Goal: Information Seeking & Learning: Learn about a topic

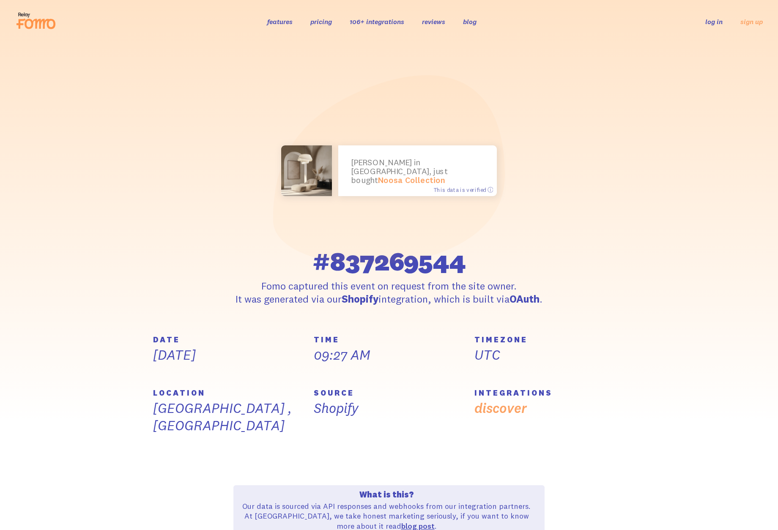
click at [31, 27] on icon at bounding box center [40, 24] width 31 height 10
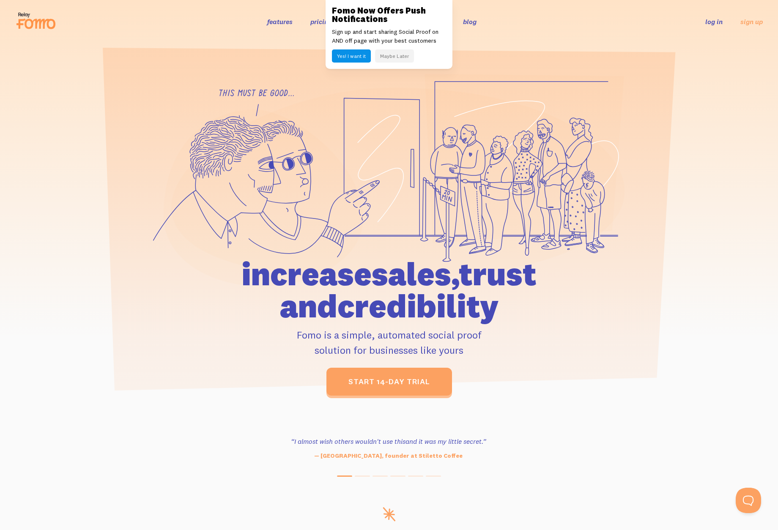
click at [320, 26] on li "pricing" at bounding box center [321, 21] width 22 height 10
click at [322, 22] on link "pricing" at bounding box center [321, 21] width 22 height 8
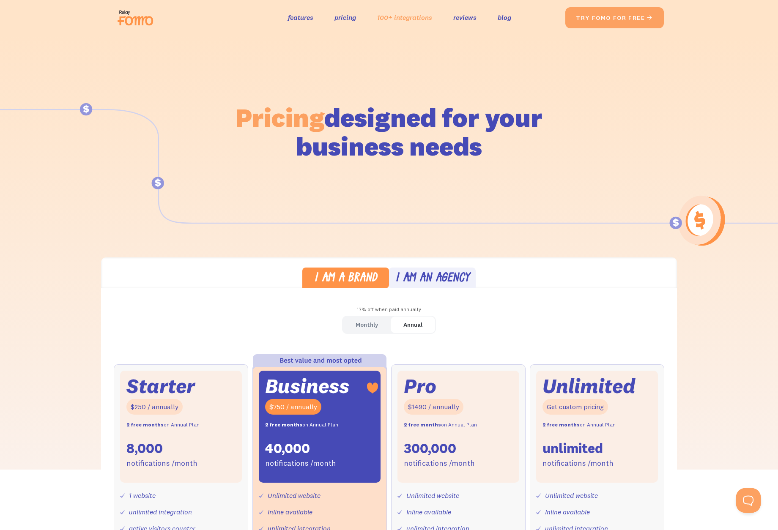
click at [416, 16] on link "100+ integrations" at bounding box center [404, 17] width 55 height 12
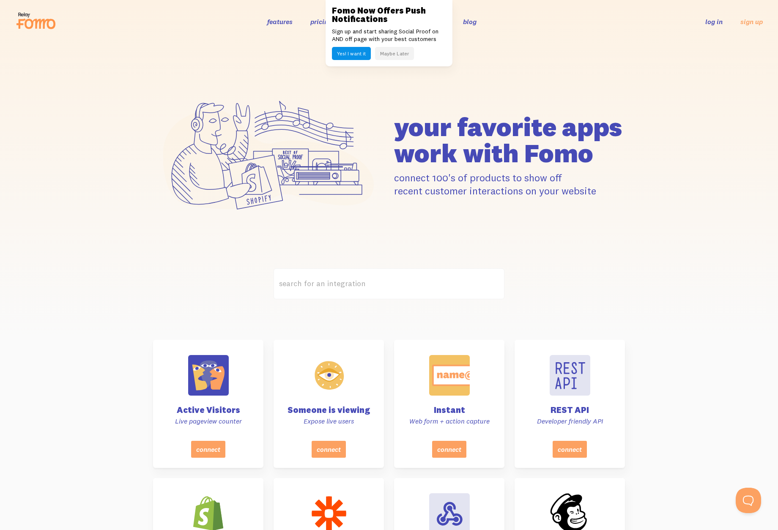
click at [391, 57] on button "Maybe Later" at bounding box center [394, 53] width 39 height 13
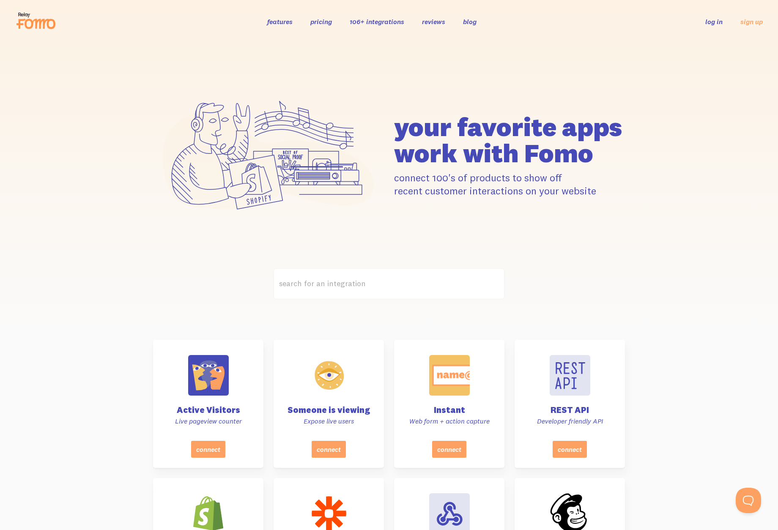
click at [434, 21] on link "reviews" at bounding box center [433, 21] width 23 height 8
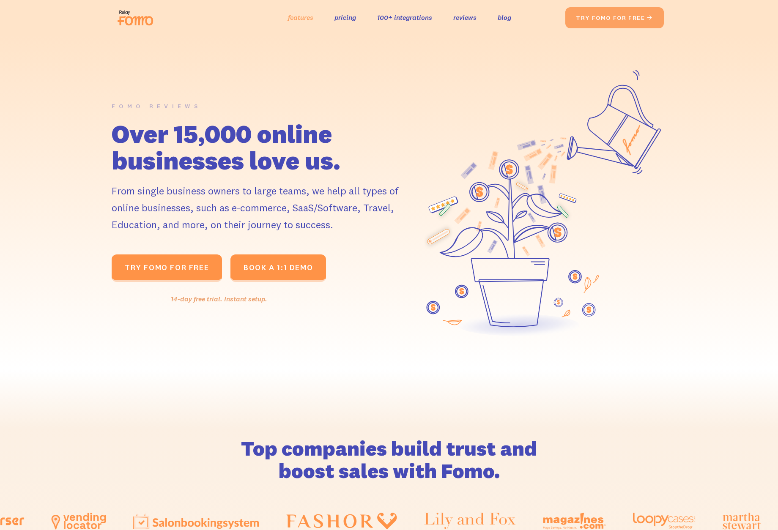
click at [300, 19] on link "features" at bounding box center [300, 17] width 25 height 12
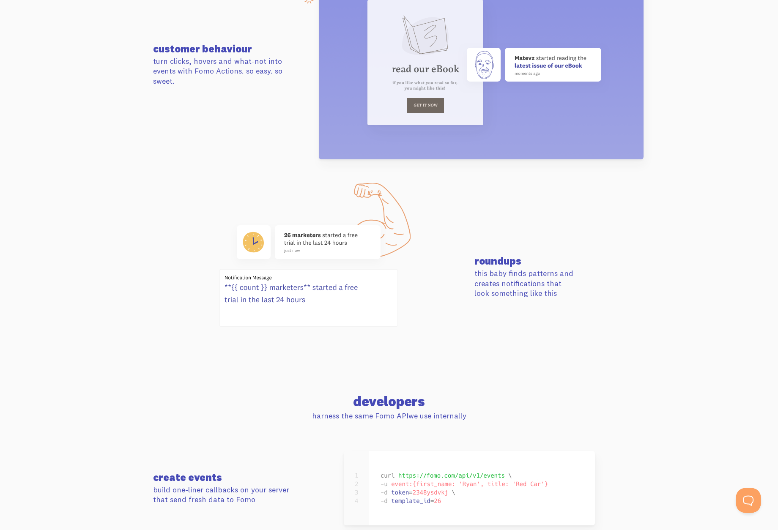
scroll to position [3296, 0]
